Goal: Task Accomplishment & Management: Manage account settings

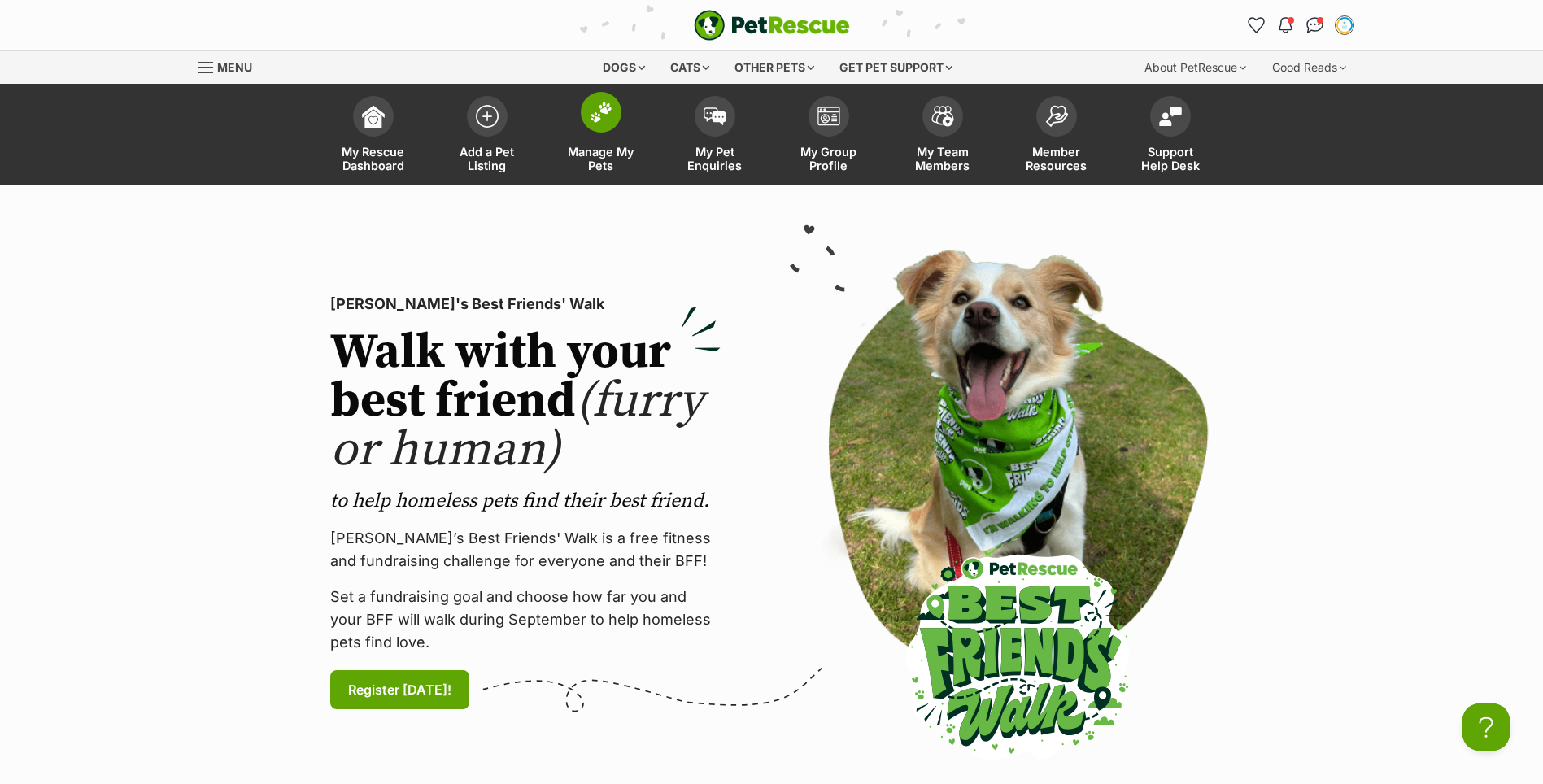
click at [575, 120] on link "Manage My Pets" at bounding box center [601, 136] width 114 height 96
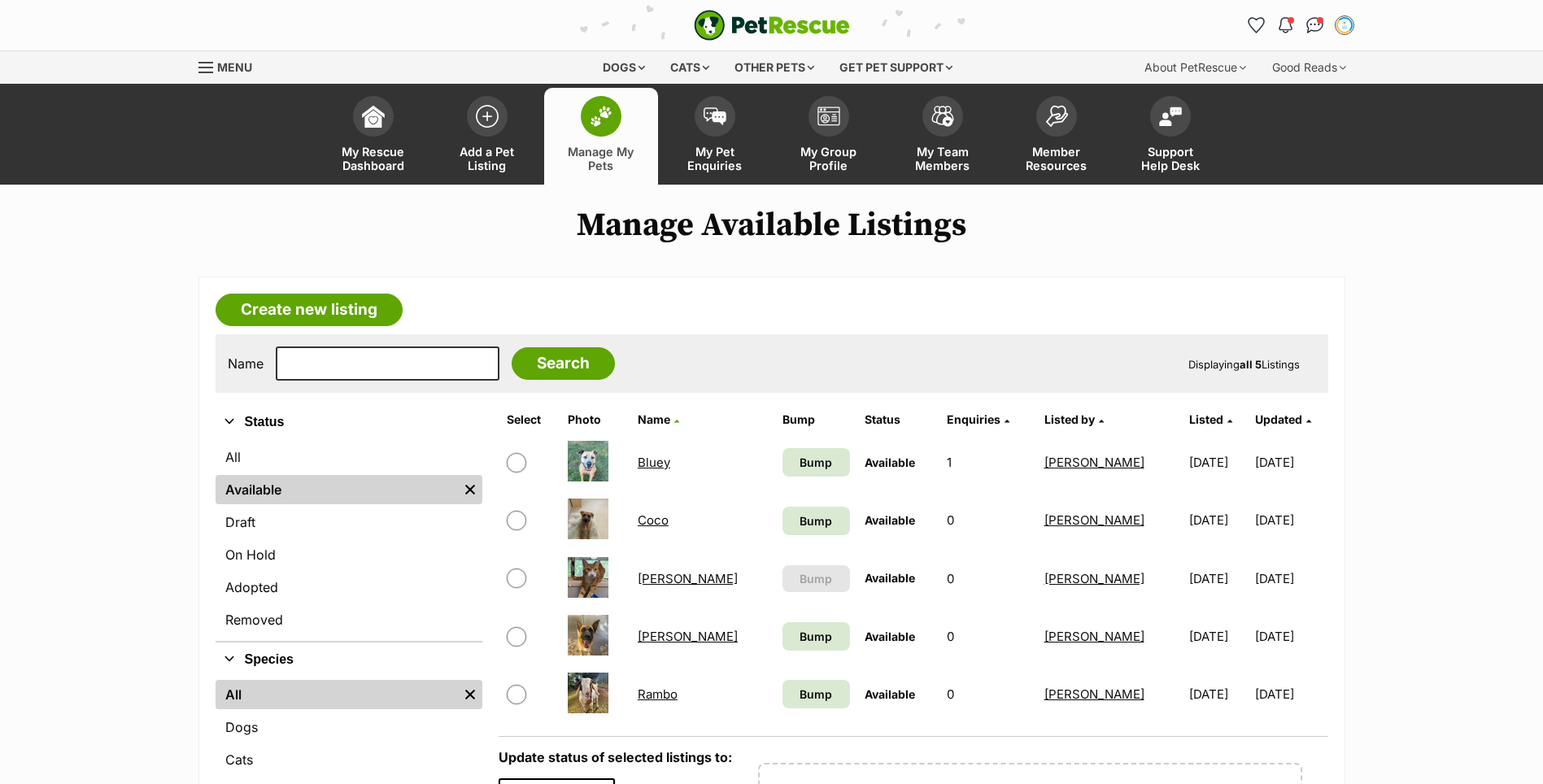
click at [514, 463] on input "checkbox" at bounding box center [516, 462] width 19 height 19
checkbox input "true"
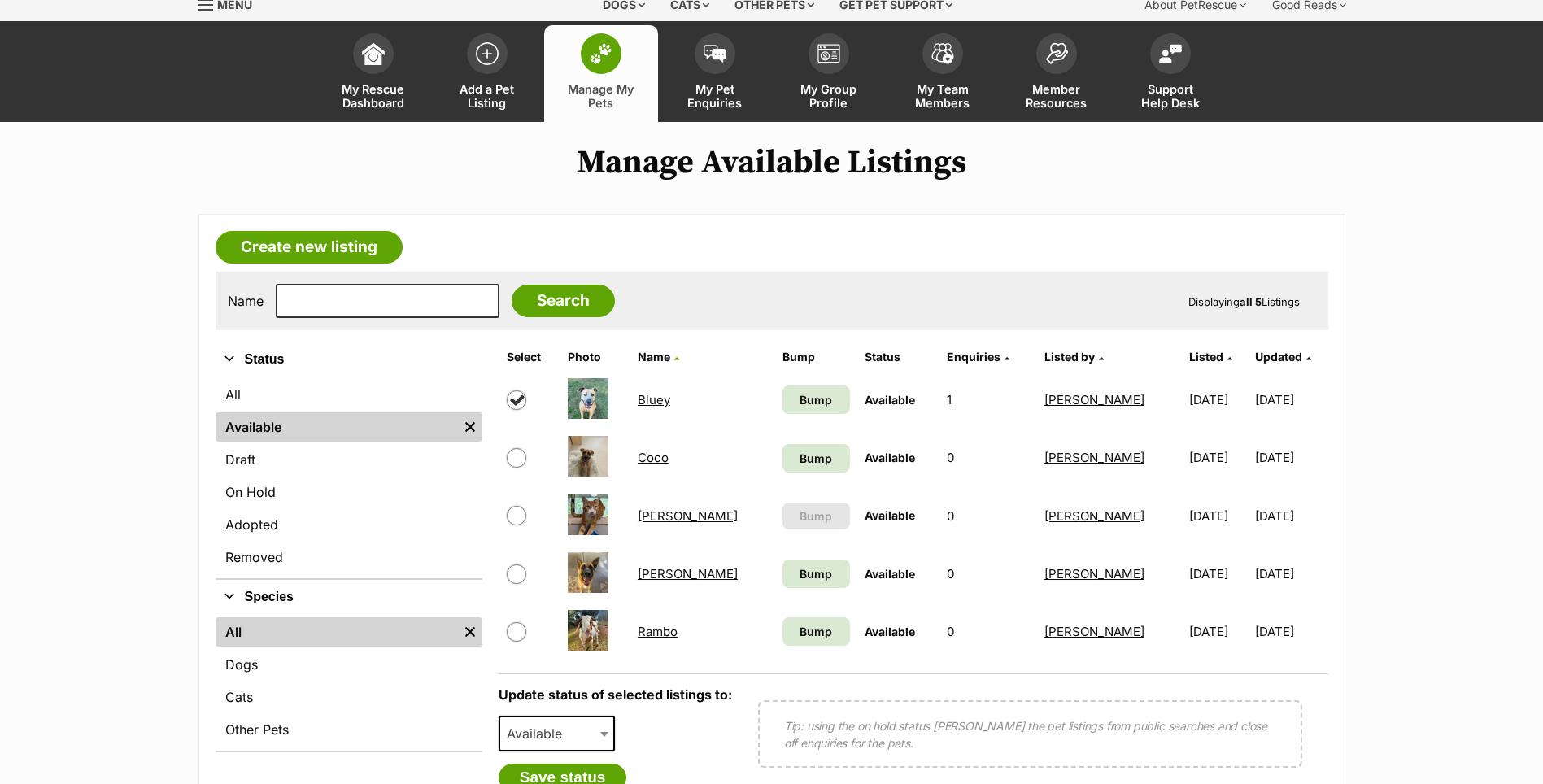
scroll to position [81, 0]
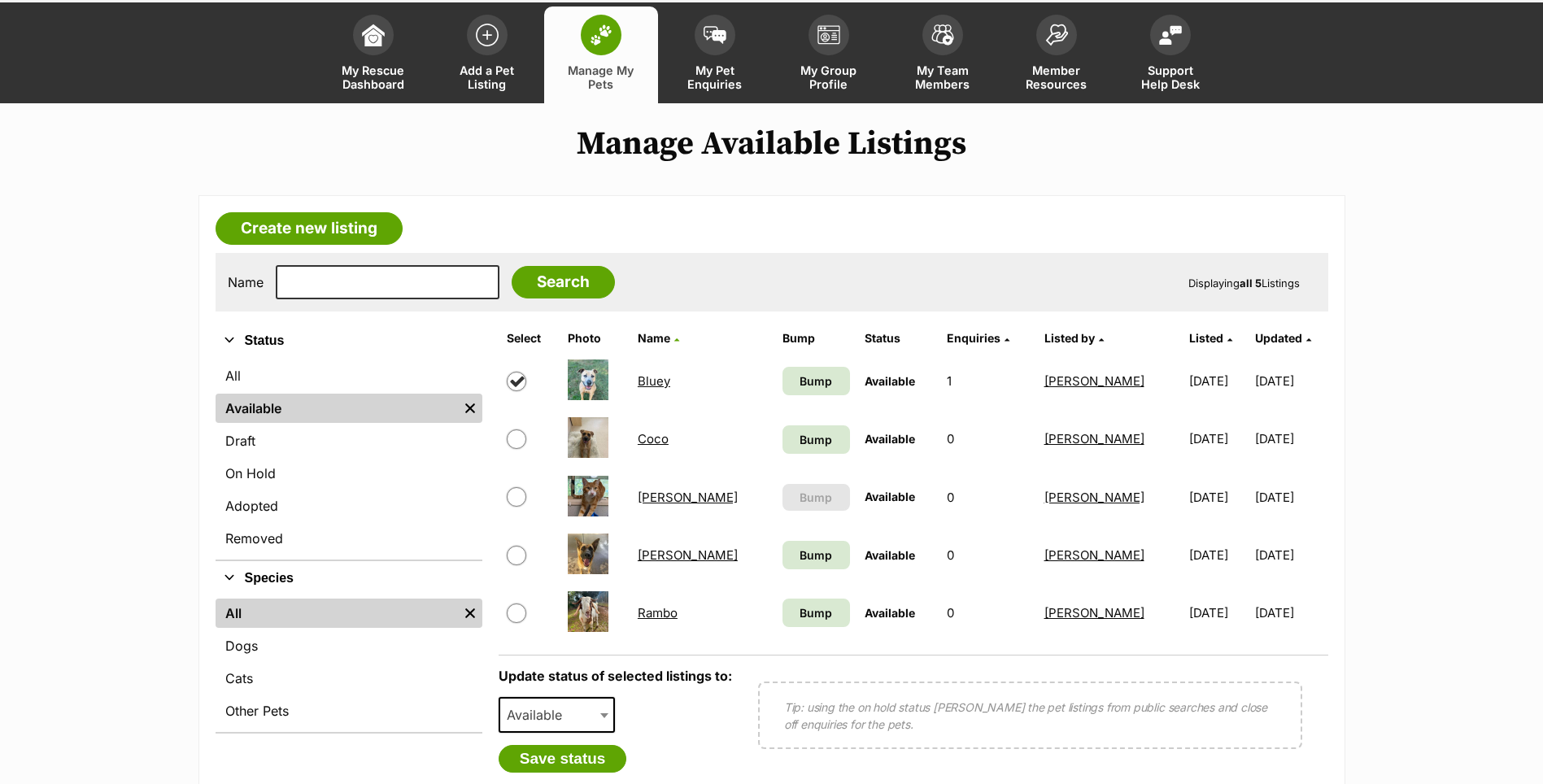
click at [574, 710] on span "Available" at bounding box center [538, 714] width 78 height 23
select select "rehomed"
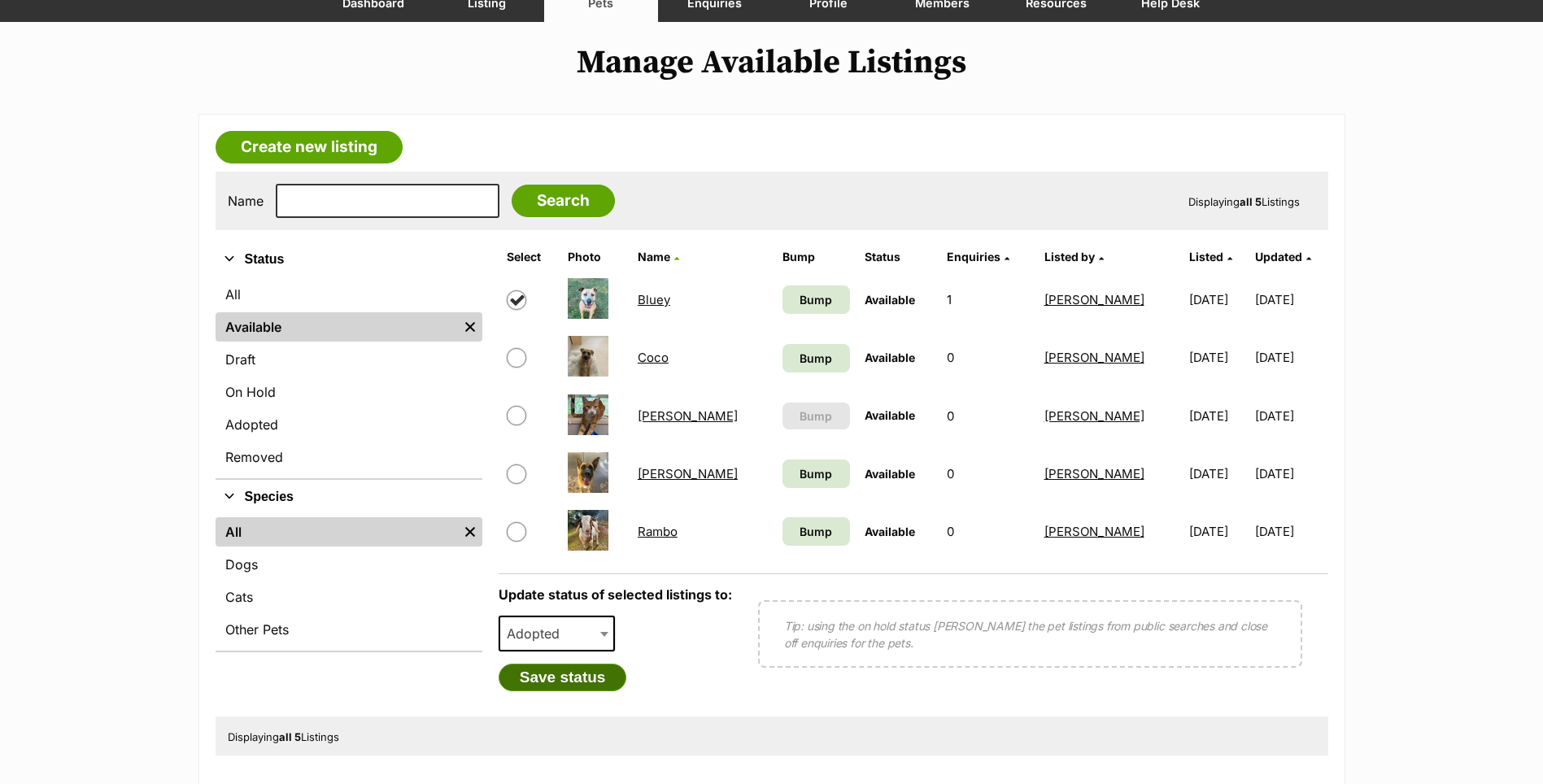
click at [557, 687] on button "Save status" at bounding box center [563, 677] width 128 height 28
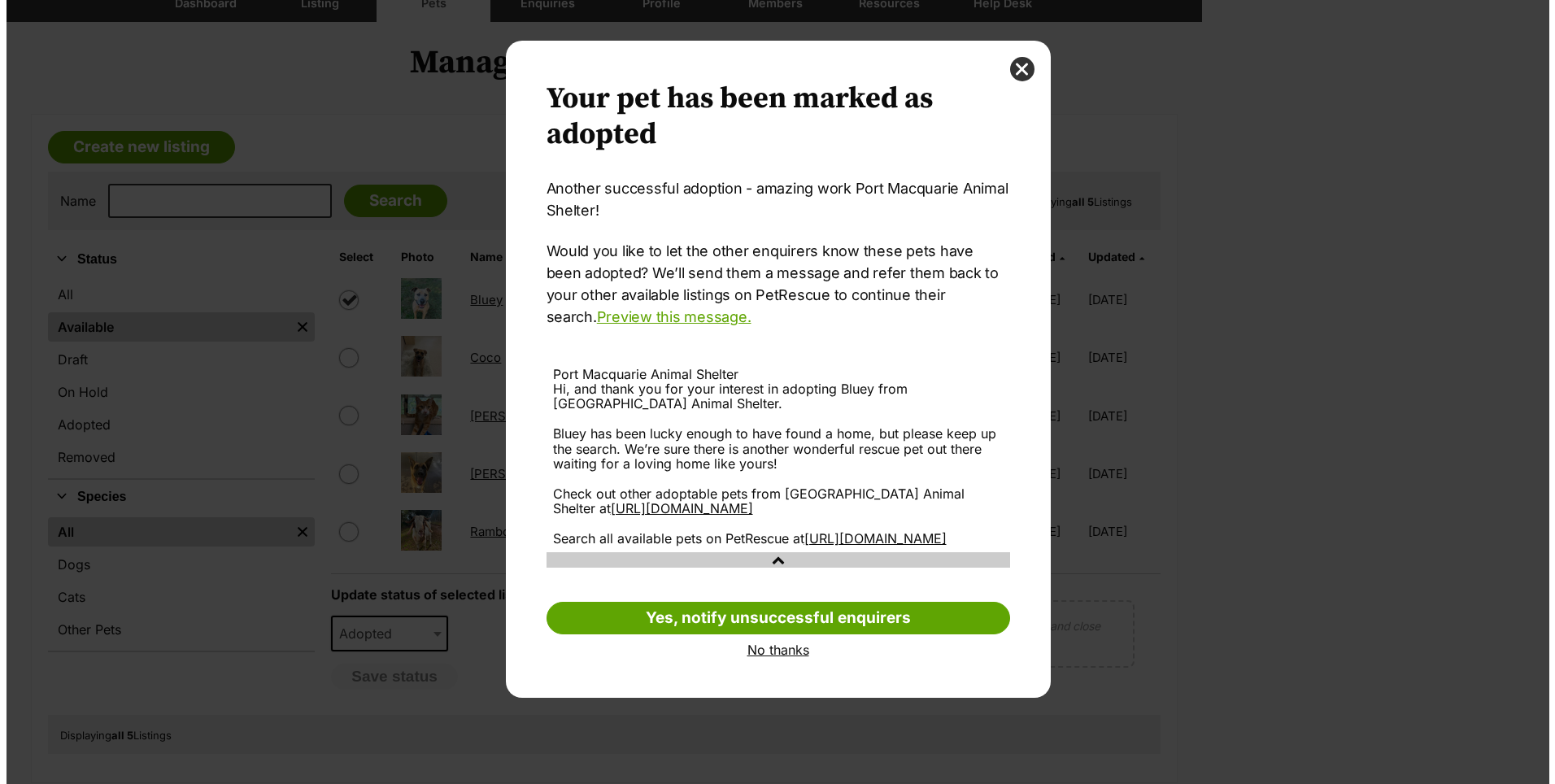
scroll to position [0, 0]
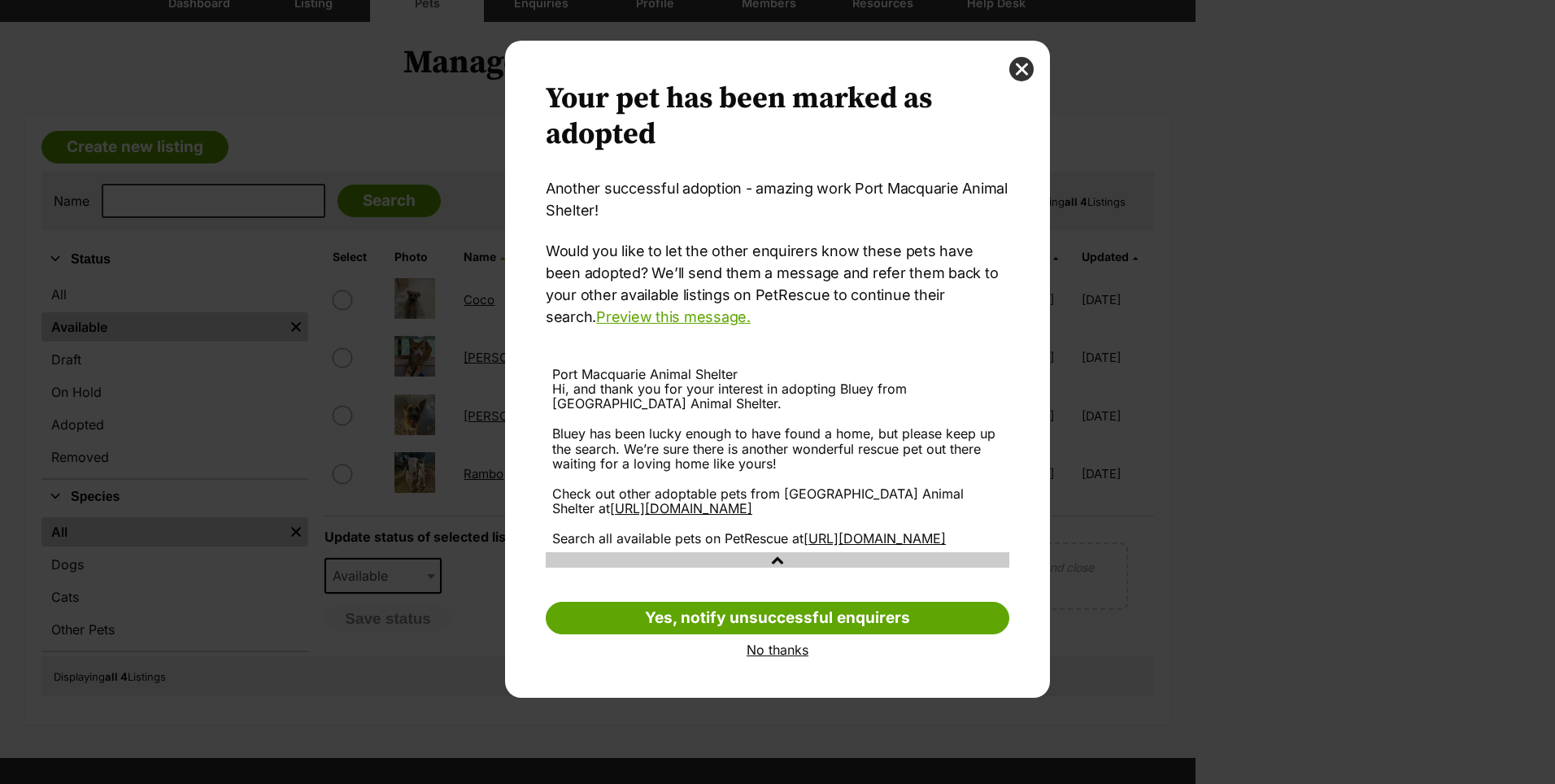
click at [767, 657] on link "No thanks" at bounding box center [778, 649] width 464 height 14
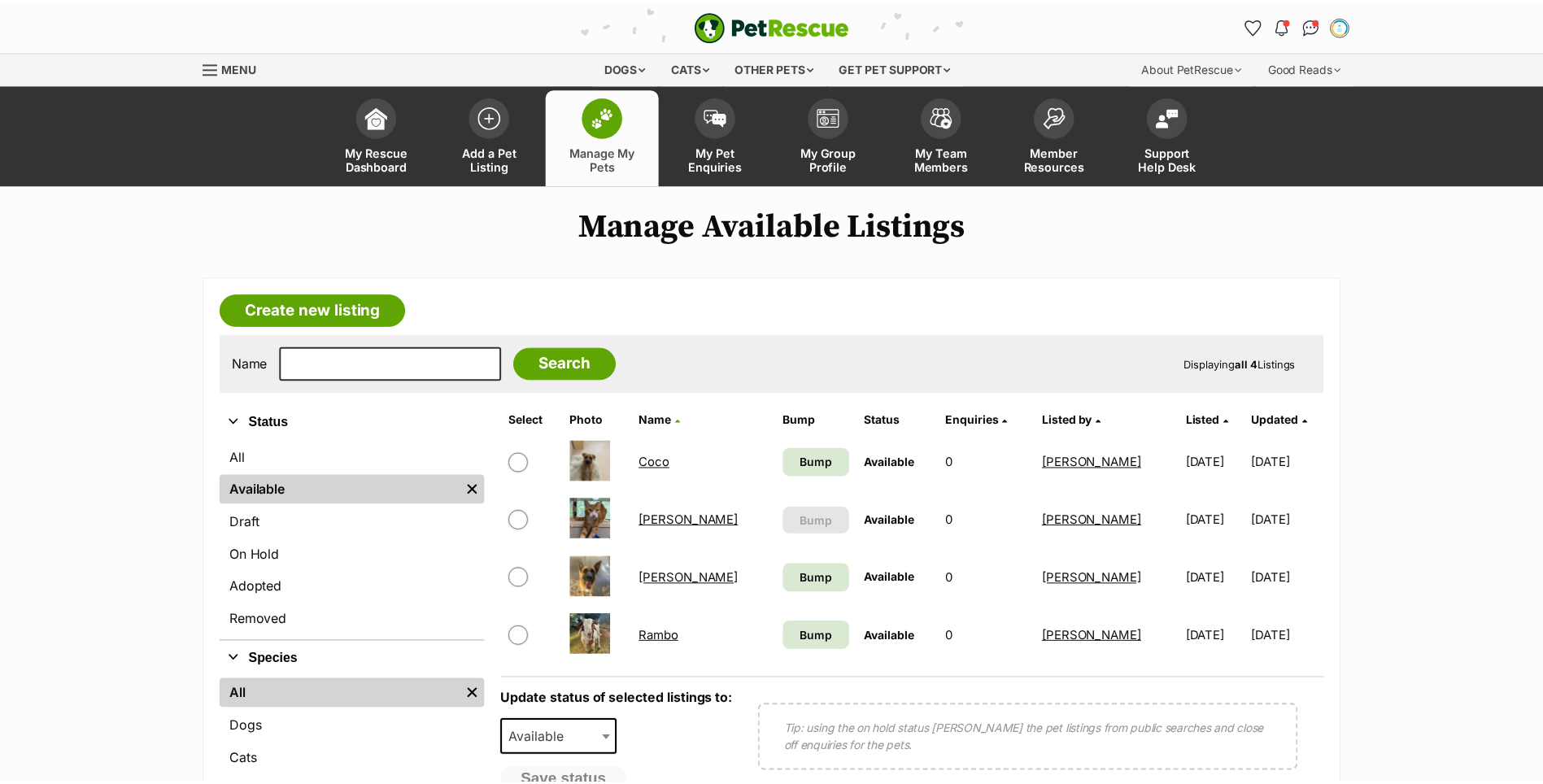
scroll to position [163, 0]
